Goal: Navigation & Orientation: Find specific page/section

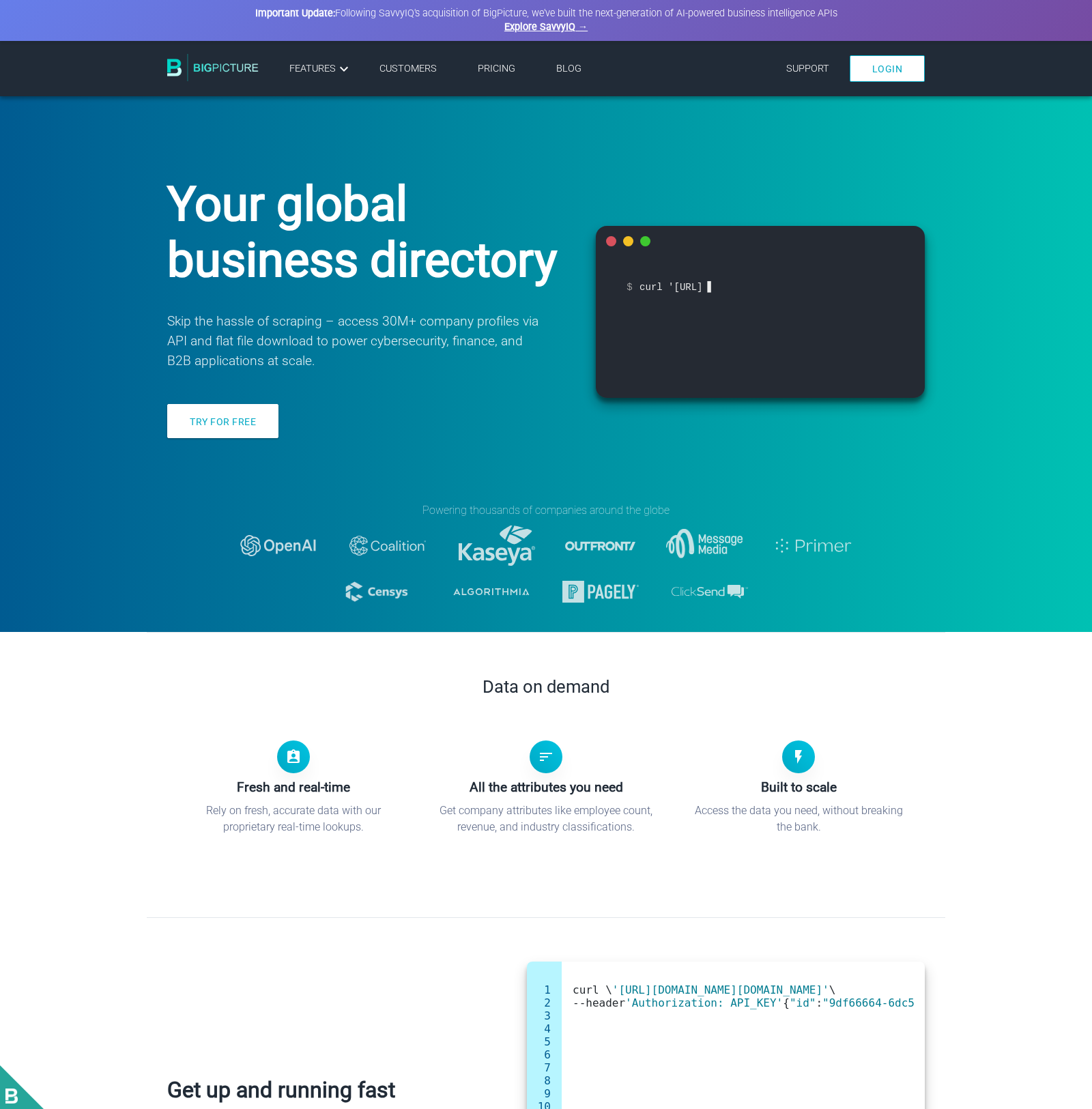
click at [888, 73] on link "Login" at bounding box center [888, 69] width 76 height 27
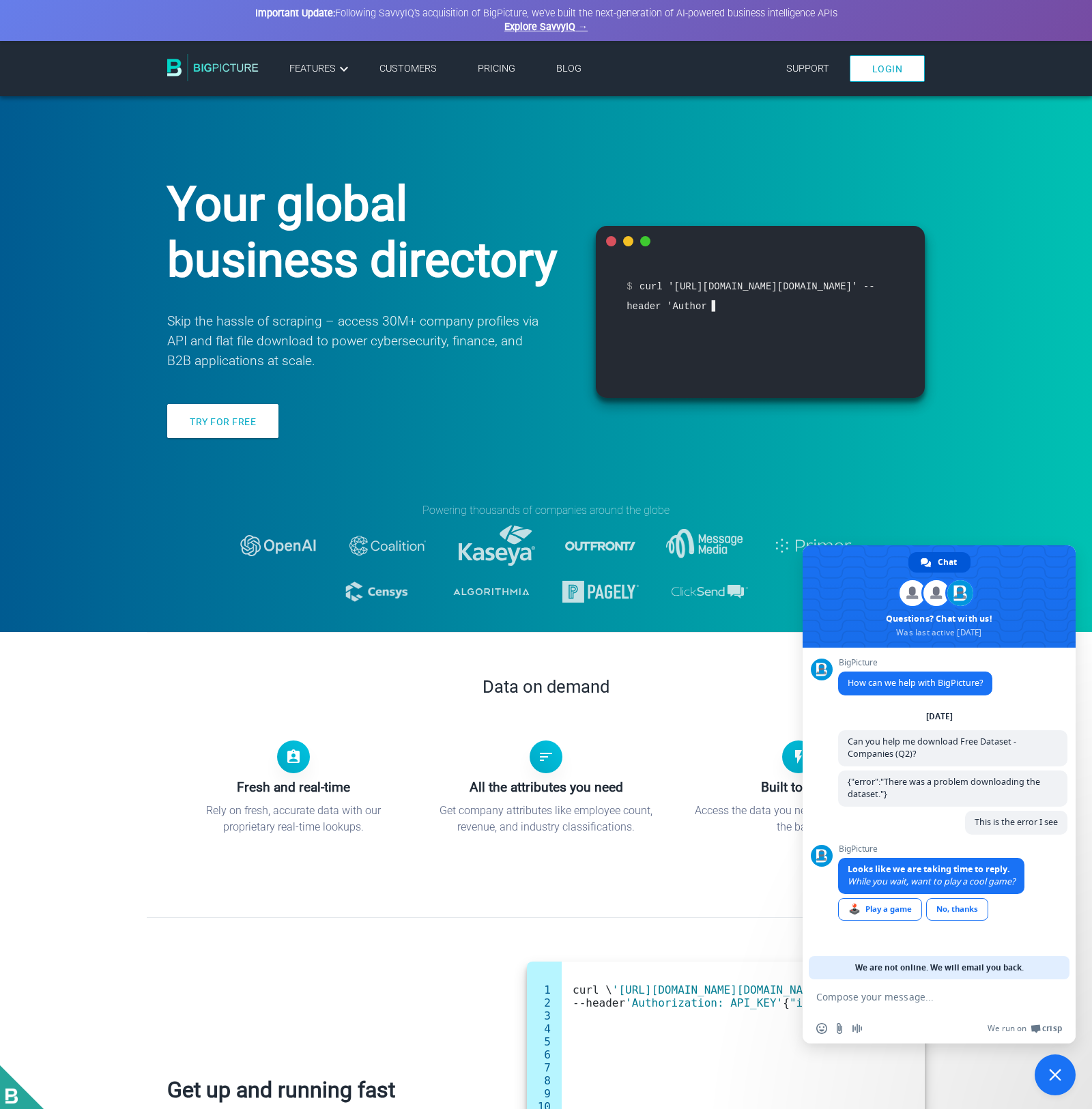
click at [1062, 778] on span "Close chat" at bounding box center [1055, 1075] width 41 height 41
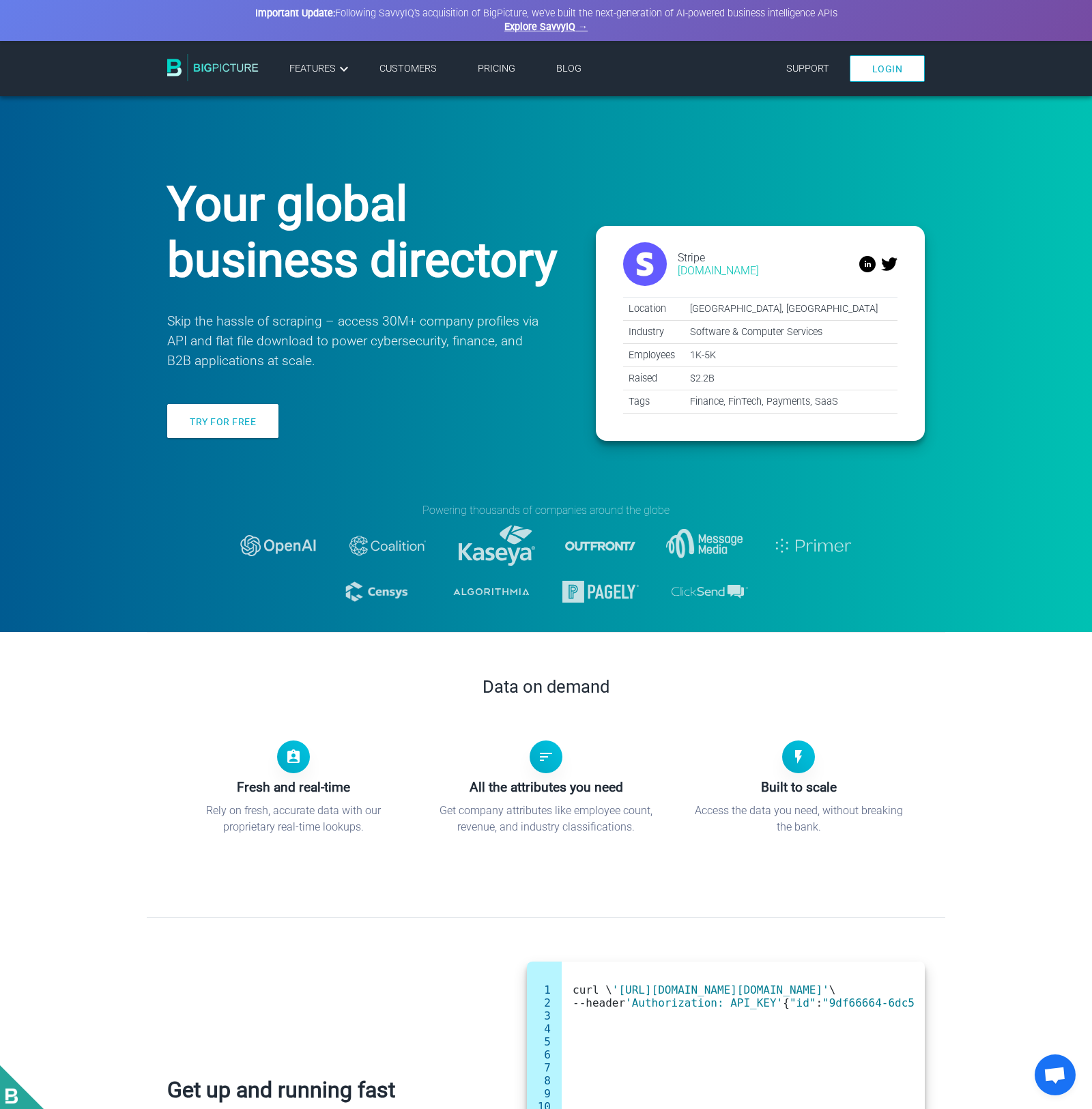
click at [487, 59] on li "Pricing" at bounding box center [496, 69] width 79 height 21
click at [560, 30] on link "Explore SavvyIQ →" at bounding box center [546, 27] width 83 height 12
click at [506, 65] on link "Pricing" at bounding box center [496, 68] width 38 height 12
